Goal: Information Seeking & Learning: Learn about a topic

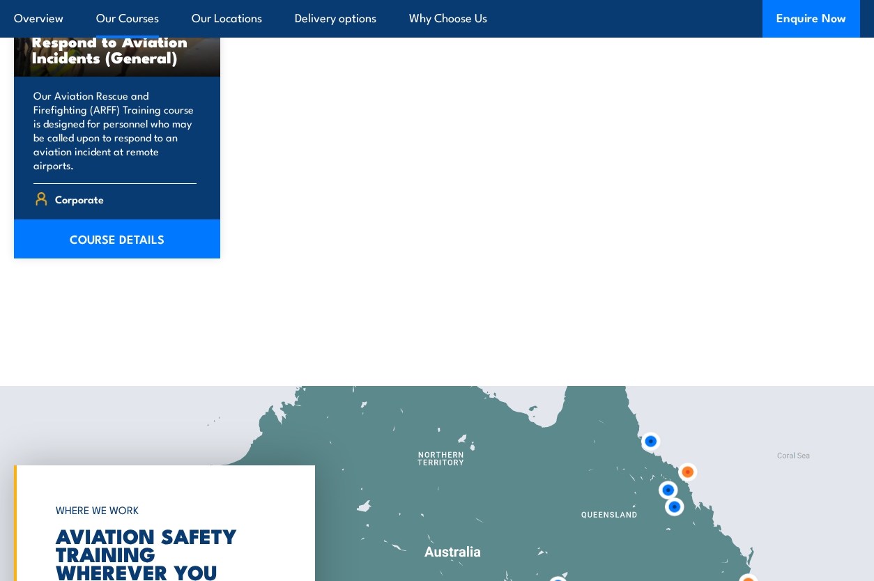
scroll to position [1209, 0]
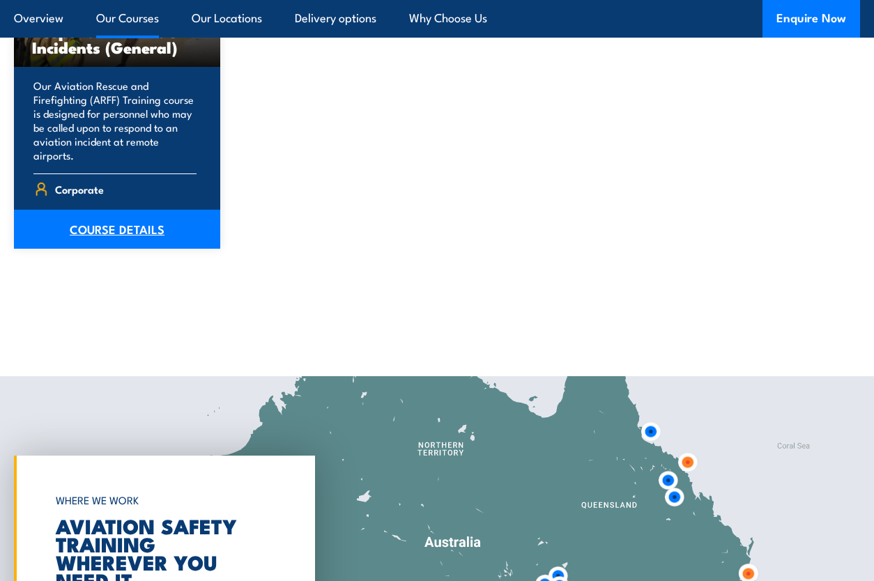
click at [144, 227] on link "COURSE DETAILS" at bounding box center [117, 229] width 206 height 39
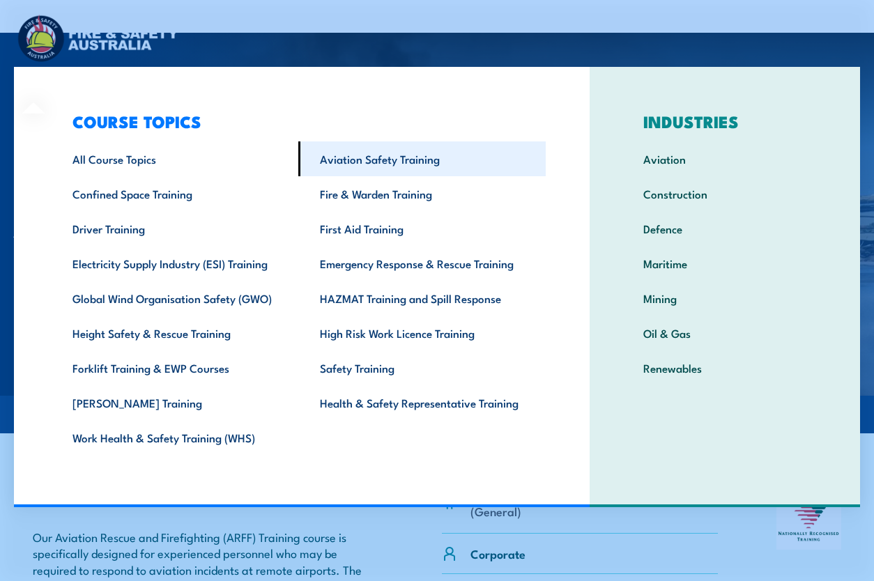
click at [369, 160] on link "Aviation Safety Training" at bounding box center [421, 158] width 247 height 35
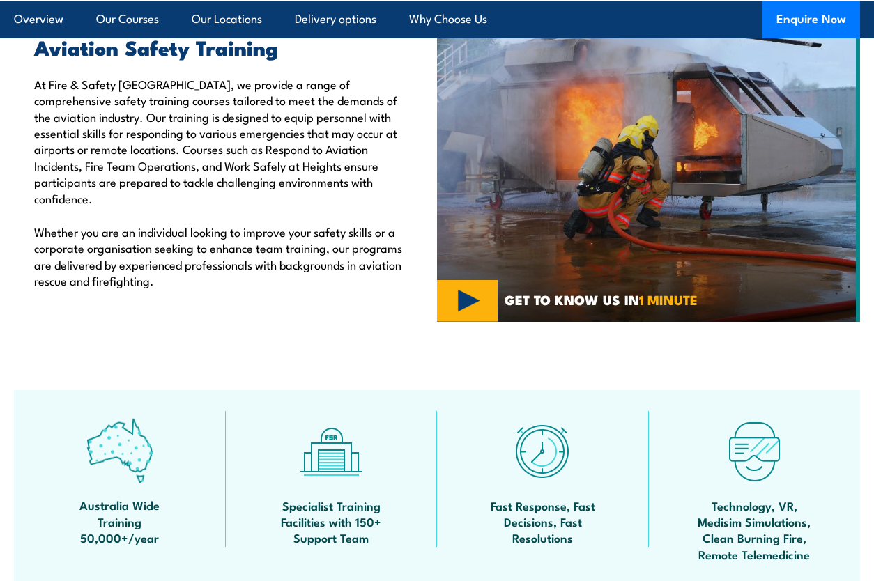
scroll to position [343, 0]
